Goal: Task Accomplishment & Management: Manage account settings

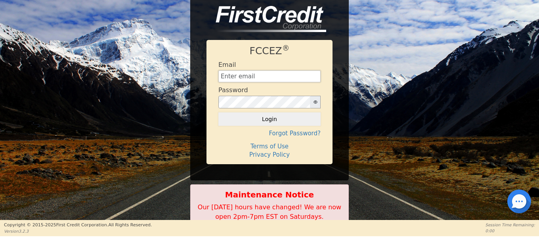
type input "[EMAIL_ADDRESS][DOMAIN_NAME]"
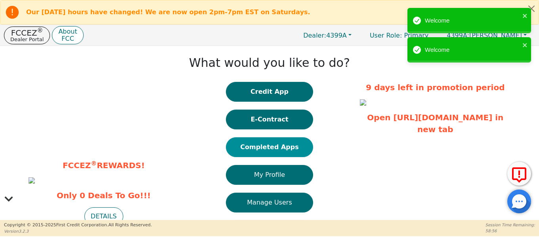
click at [273, 144] on button "Completed Apps" at bounding box center [269, 148] width 87 height 20
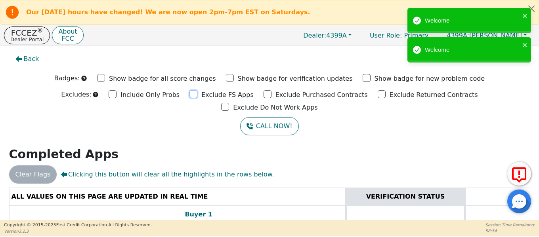
click at [189, 95] on input "Exclude FS Apps" at bounding box center [193, 94] width 8 height 8
checkbox input "true"
click at [264, 95] on input "Exclude Purchased Contracts" at bounding box center [268, 94] width 8 height 8
checkbox input "true"
drag, startPoint x: 325, startPoint y: 96, endPoint x: 369, endPoint y: 100, distance: 44.2
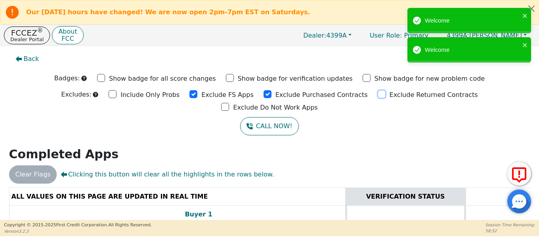
click at [378, 95] on input "Exclude Returned Contracts" at bounding box center [382, 94] width 8 height 8
checkbox input "true"
click at [229, 103] on input "Exclude Do Not Work Apps" at bounding box center [225, 107] width 8 height 8
checkbox input "true"
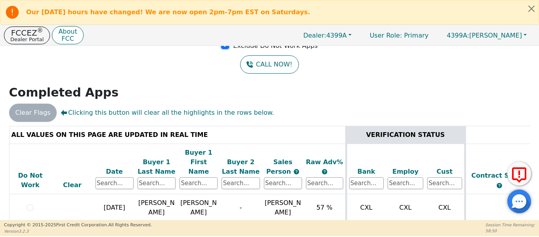
scroll to position [79, 0]
